Goal: Task Accomplishment & Management: Manage account settings

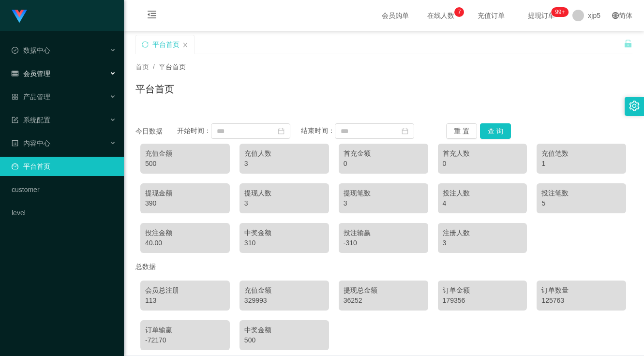
click at [52, 79] on div "会员管理" at bounding box center [62, 73] width 124 height 19
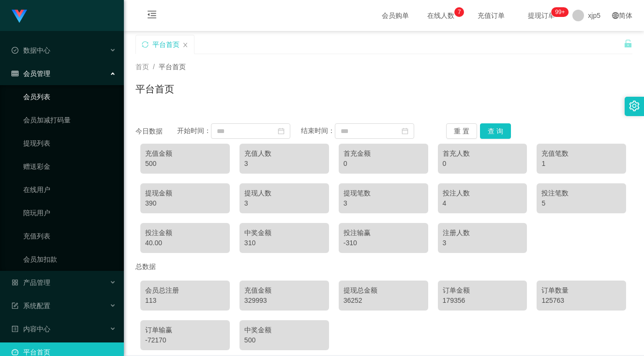
click at [46, 96] on link "会员列表" at bounding box center [69, 96] width 93 height 19
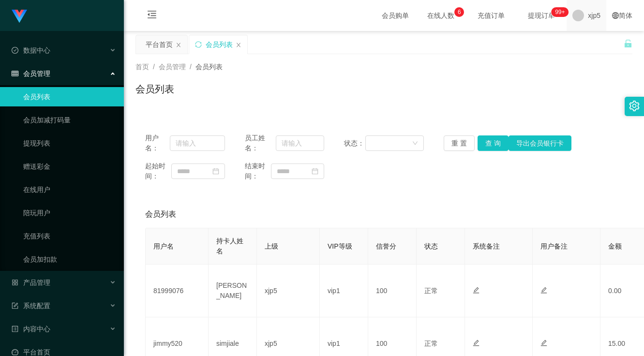
click at [588, 17] on span "xjp5" at bounding box center [594, 15] width 13 height 31
click at [589, 43] on span "退出登录" at bounding box center [588, 43] width 27 height 8
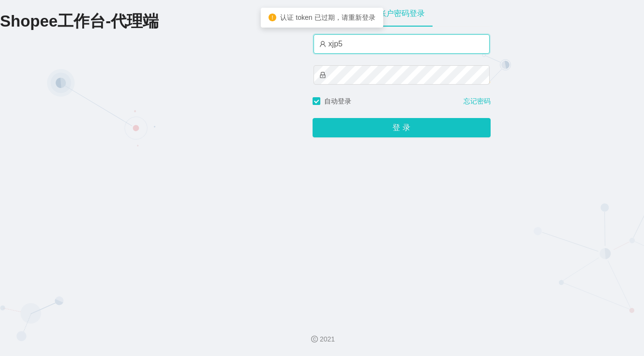
click at [388, 53] on input "xjp5" at bounding box center [402, 43] width 176 height 19
type input "xjp3"
click at [313, 118] on button "登 录" at bounding box center [402, 127] width 178 height 19
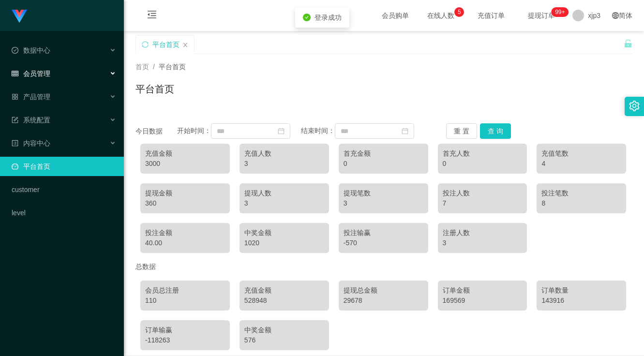
click at [71, 72] on div "会员管理" at bounding box center [62, 73] width 124 height 19
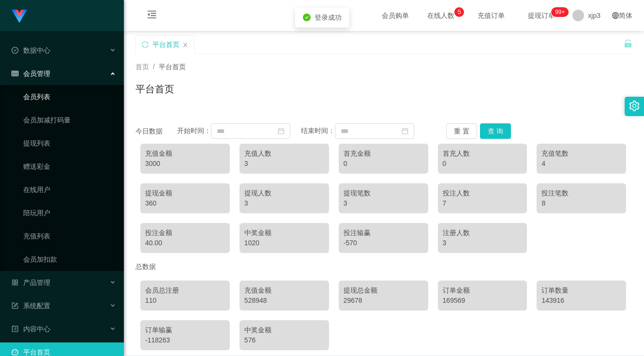
click at [59, 95] on link "会员列表" at bounding box center [69, 96] width 93 height 19
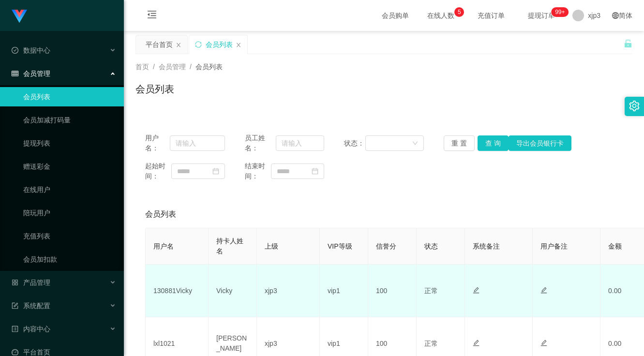
scroll to position [48, 0]
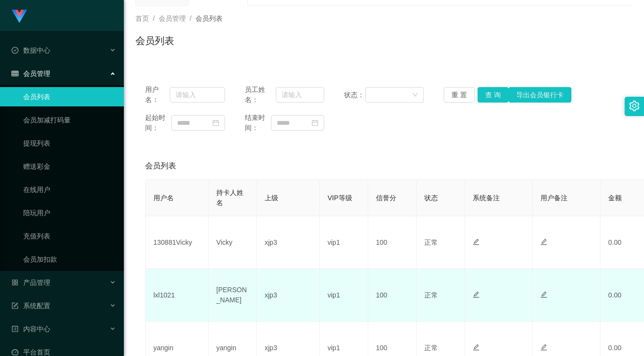
click at [162, 293] on td "lxl1021" at bounding box center [177, 295] width 63 height 53
copy td "lxl1021"
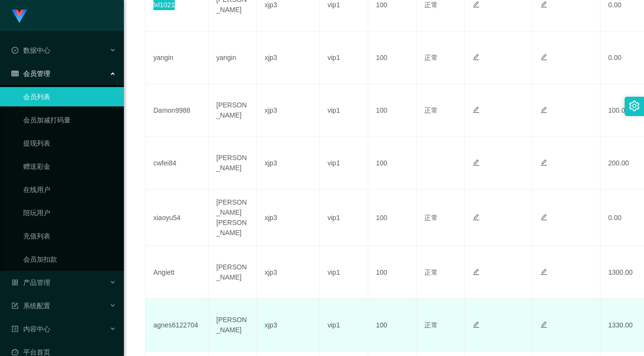
scroll to position [387, 0]
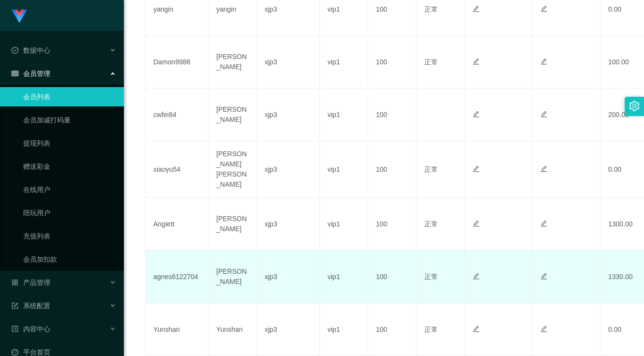
click at [174, 276] on td "agnes6122704" at bounding box center [177, 277] width 63 height 53
copy td "agnes6122704"
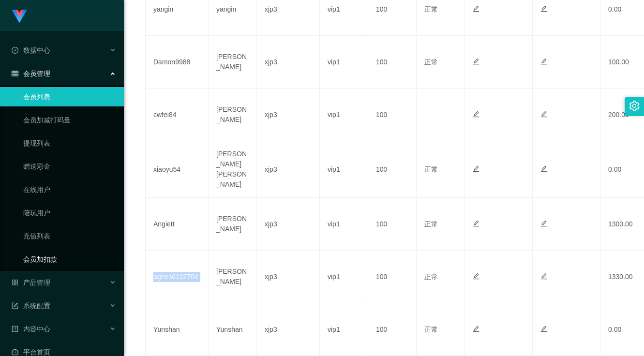
scroll to position [62, 0]
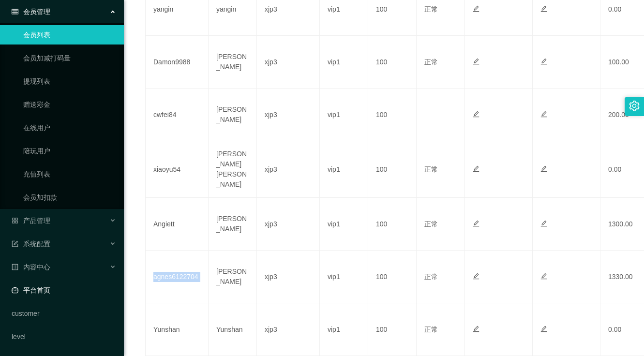
click at [75, 291] on link "平台首页" at bounding box center [64, 290] width 105 height 19
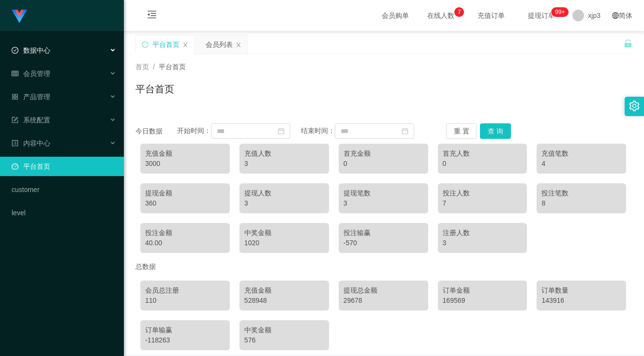
click at [64, 54] on div "数据中心" at bounding box center [62, 50] width 124 height 19
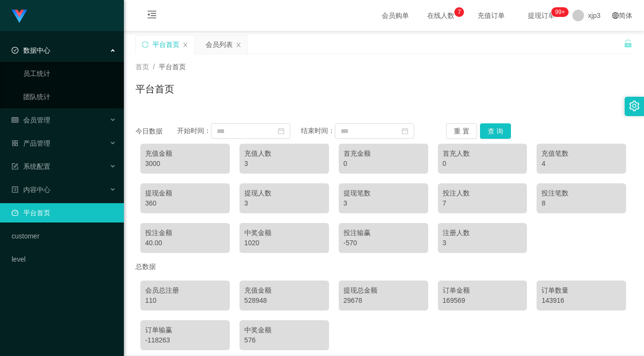
click at [59, 59] on div "数据中心" at bounding box center [62, 50] width 124 height 19
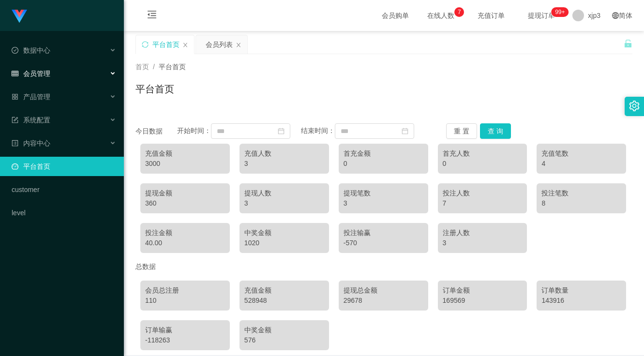
click at [63, 76] on div "会员管理" at bounding box center [62, 73] width 124 height 19
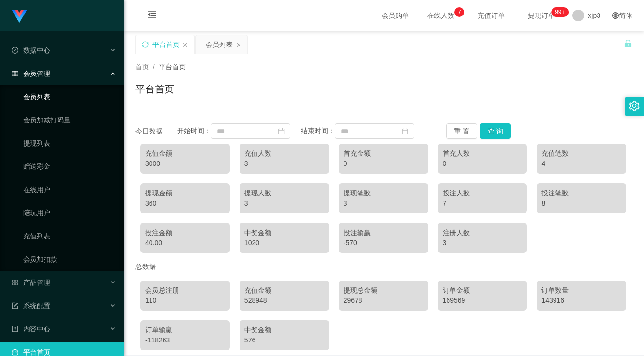
click at [62, 95] on link "会员列表" at bounding box center [69, 96] width 93 height 19
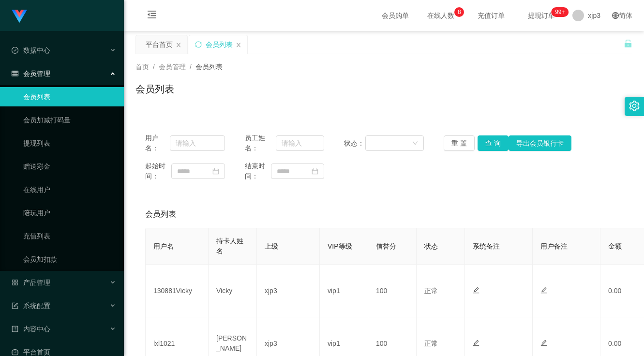
scroll to position [97, 0]
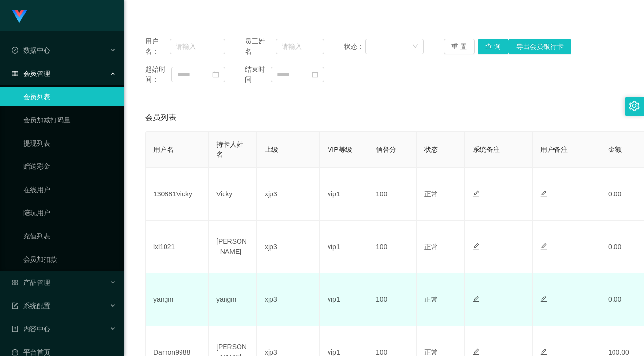
click at [171, 296] on td "yangin" at bounding box center [177, 300] width 63 height 53
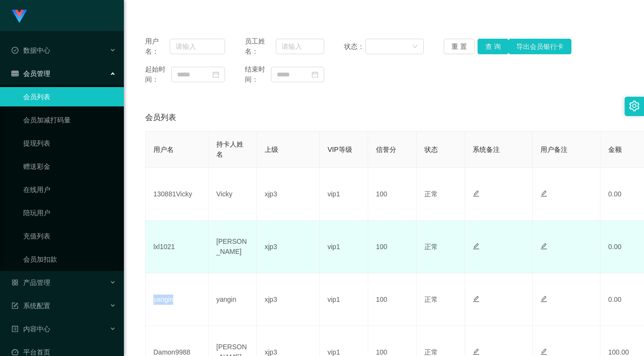
copy td "yangin"
click at [168, 246] on td "lxl1021" at bounding box center [177, 247] width 63 height 53
copy td "lxl1021"
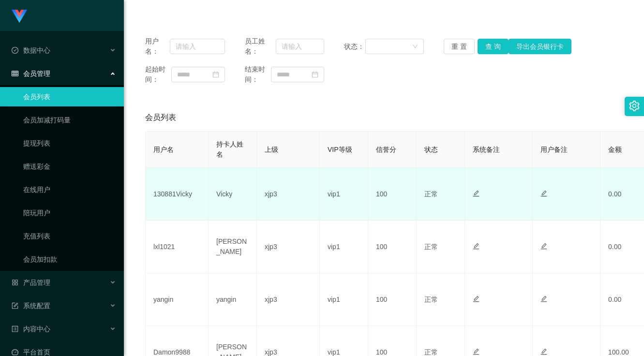
click at [167, 195] on td "130881Vicky" at bounding box center [177, 194] width 63 height 53
copy td "130881Vicky"
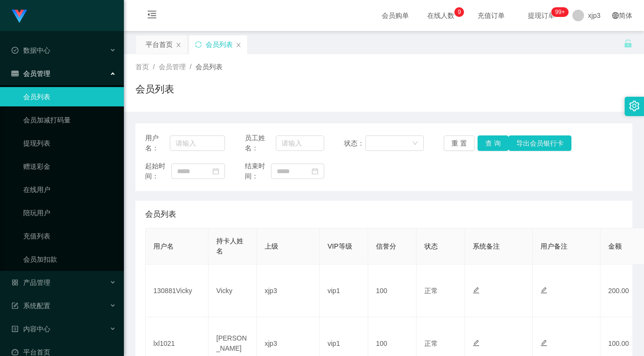
scroll to position [97, 0]
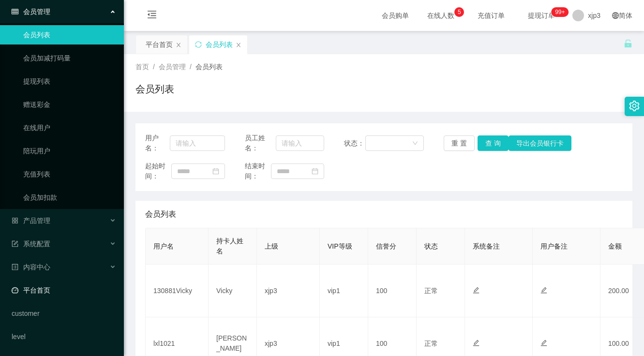
click at [60, 296] on link "平台首页" at bounding box center [64, 290] width 105 height 19
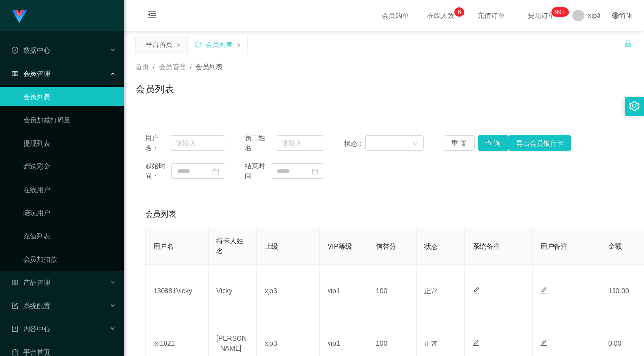
scroll to position [194, 0]
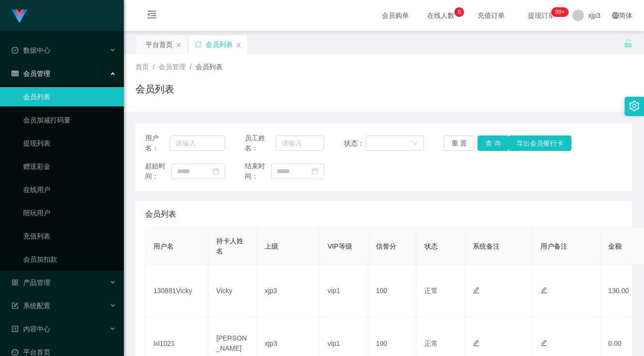
scroll to position [194, 0]
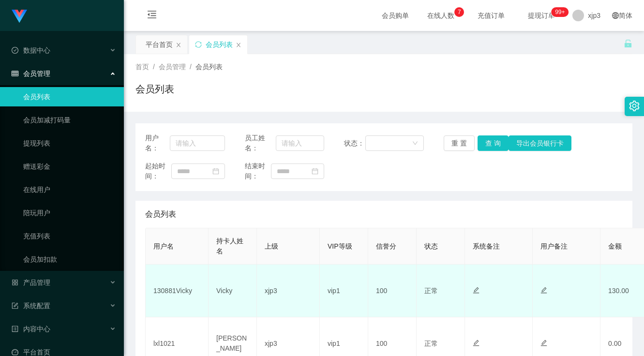
scroll to position [145, 0]
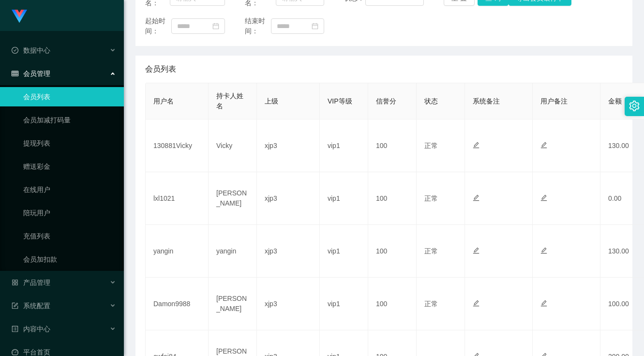
drag, startPoint x: 324, startPoint y: 48, endPoint x: 303, endPoint y: 46, distance: 21.4
click at [324, 48] on div "用户名： 员工姓名： 状态： 重 置 查 询 导出会员银行卡 起始时间： 结束时间： 会员列表 用户名 持卡人姓名 上级 VIP等级 信誉分 状态 系统备注 …" at bounding box center [384, 328] width 497 height 700
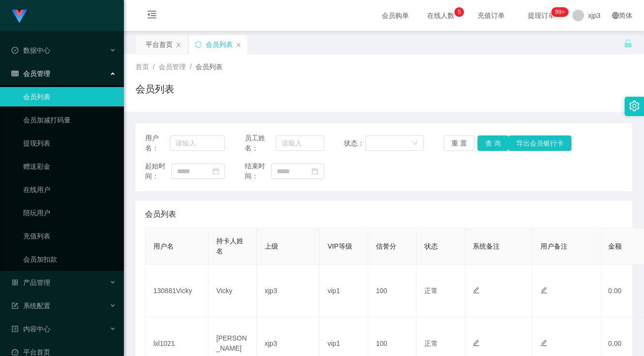
scroll to position [145, 0]
